Goal: Task Accomplishment & Management: Use online tool/utility

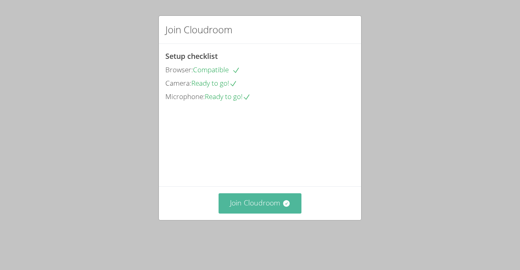
click at [229, 213] on button "Join Cloudroom" at bounding box center [260, 203] width 83 height 20
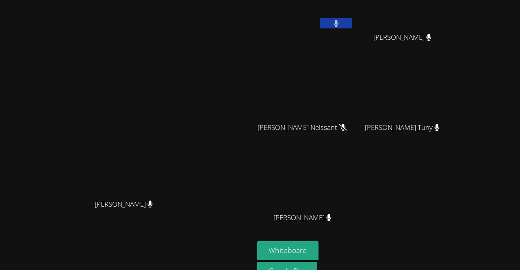
scroll to position [33, 0]
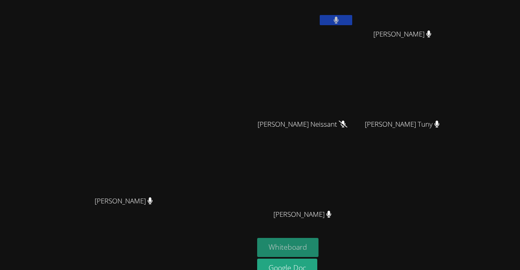
click at [319, 249] on button "Whiteboard" at bounding box center [287, 247] width 61 height 19
click at [319, 248] on button "Whiteboard" at bounding box center [287, 247] width 61 height 19
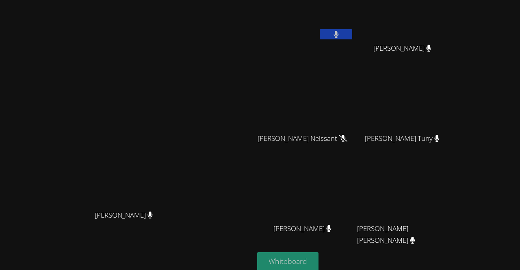
scroll to position [0, 0]
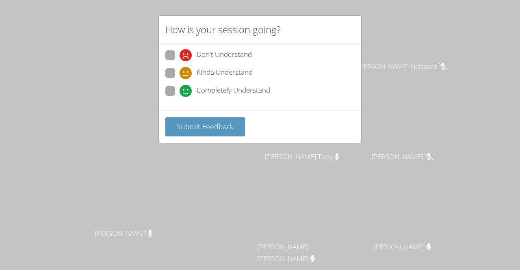
click at [200, 87] on span "Completely Understand" at bounding box center [234, 91] width 74 height 12
click at [187, 87] on input "Completely Understand" at bounding box center [183, 89] width 7 height 7
radio input "true"
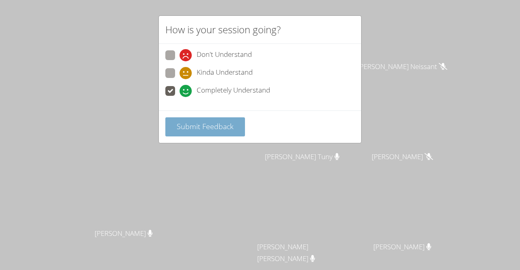
click at [201, 124] on span "Submit Feedback" at bounding box center [205, 127] width 57 height 10
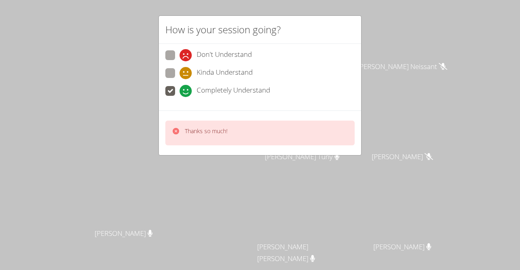
click at [201, 124] on div "Thanks so much!" at bounding box center [259, 133] width 189 height 25
